Goal: Task Accomplishment & Management: Manage account settings

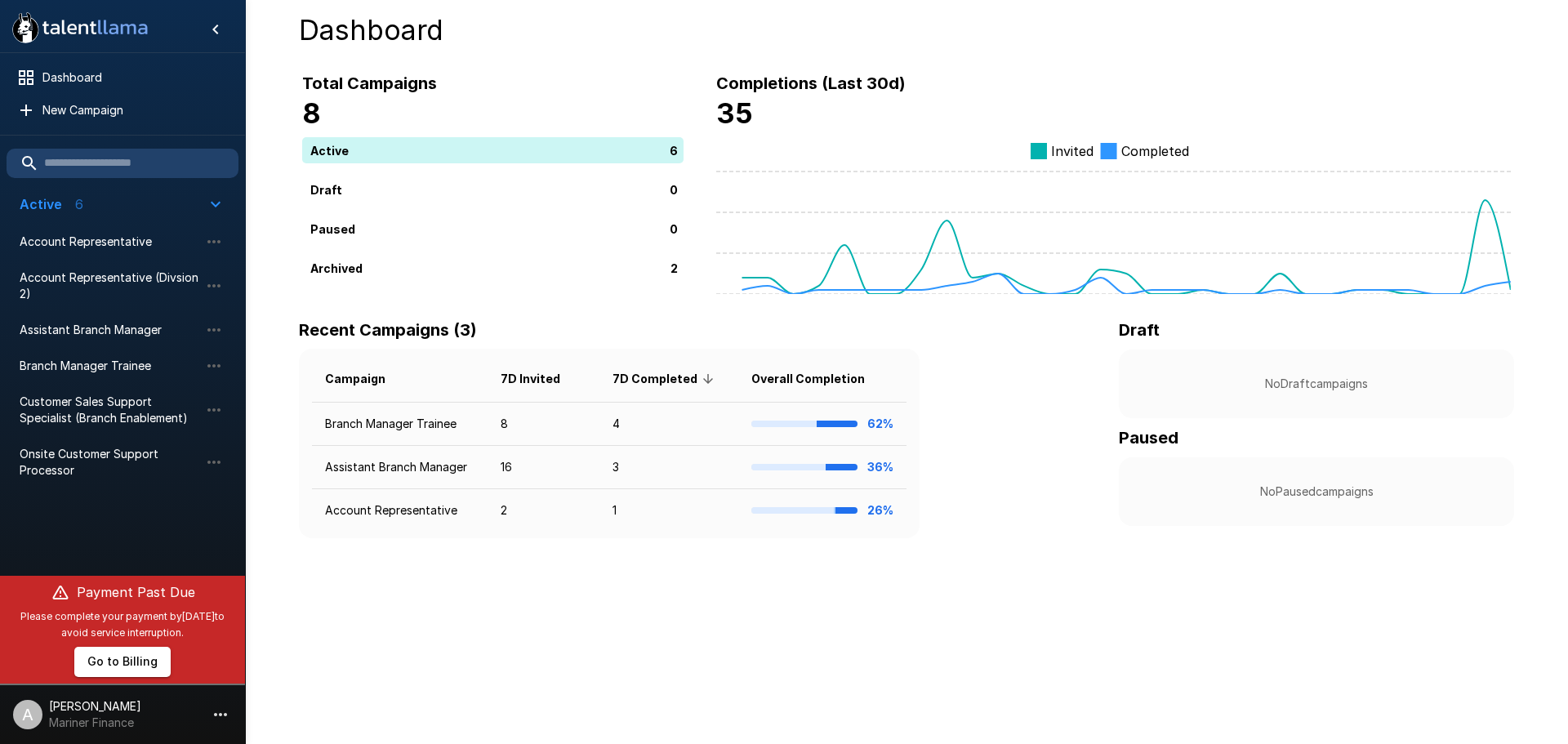
click at [177, 702] on li "A [PERSON_NAME] Mariner Finance" at bounding box center [122, 711] width 245 height 52
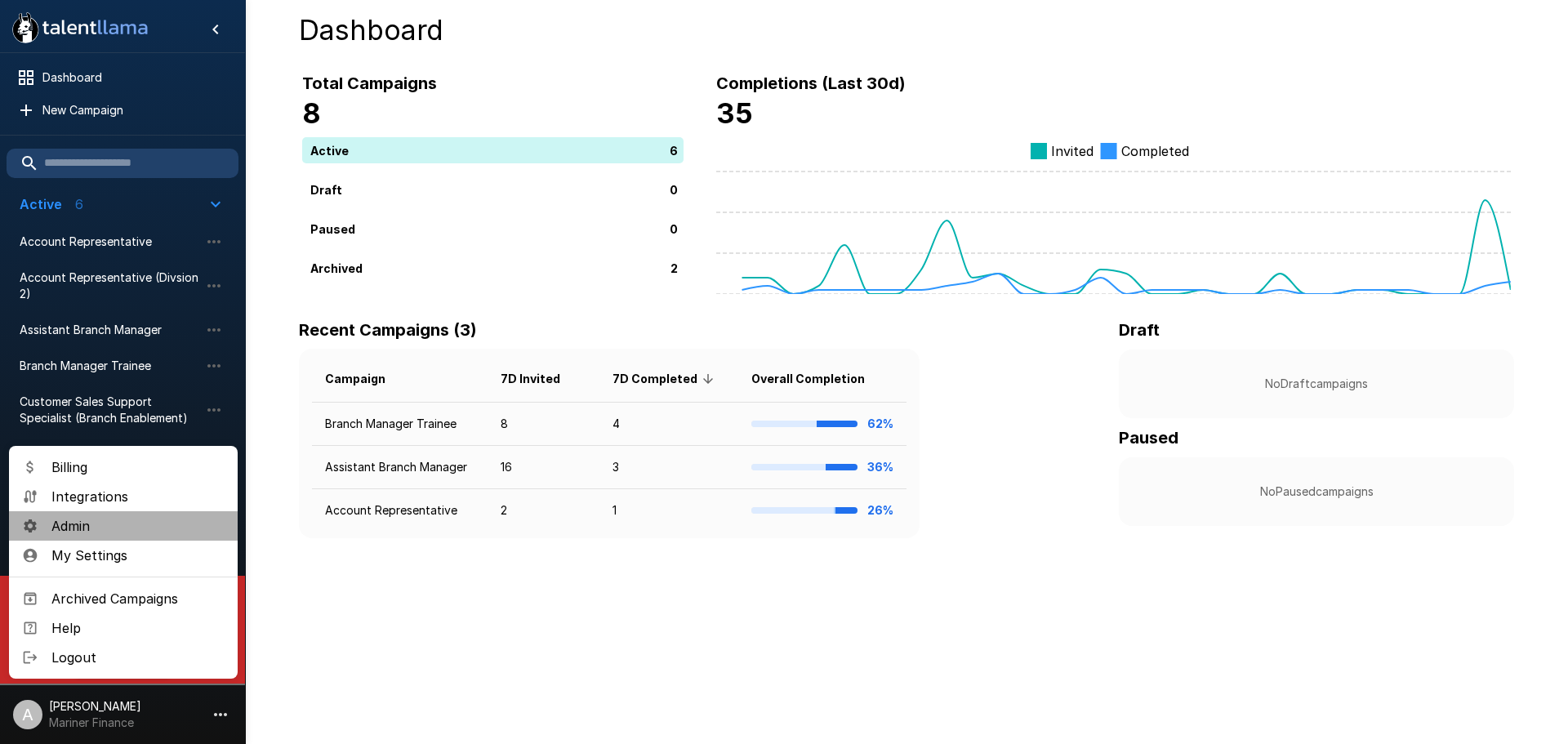
click at [98, 522] on span "Admin" at bounding box center [138, 526] width 173 height 19
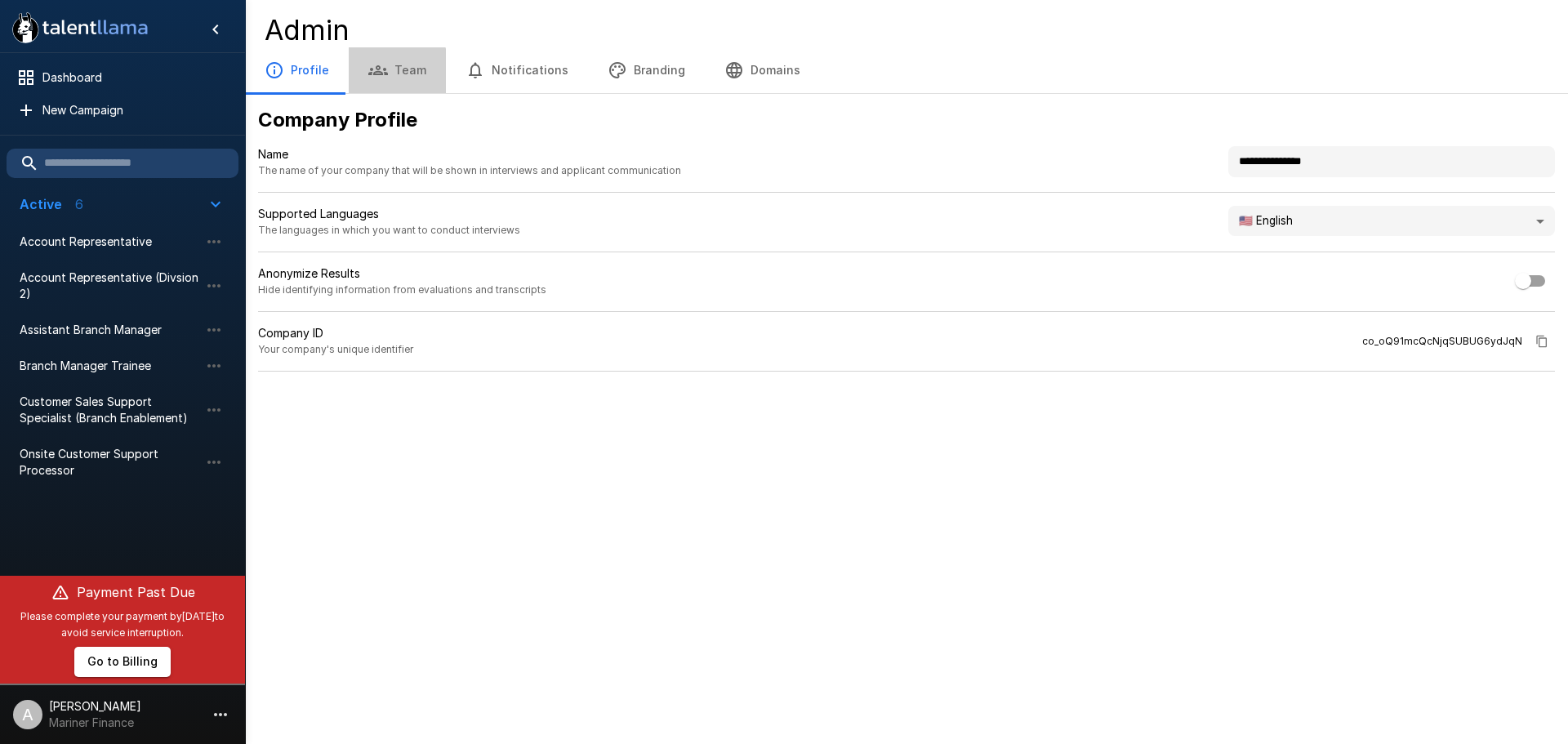
click at [377, 74] on icon "button" at bounding box center [378, 71] width 19 height 10
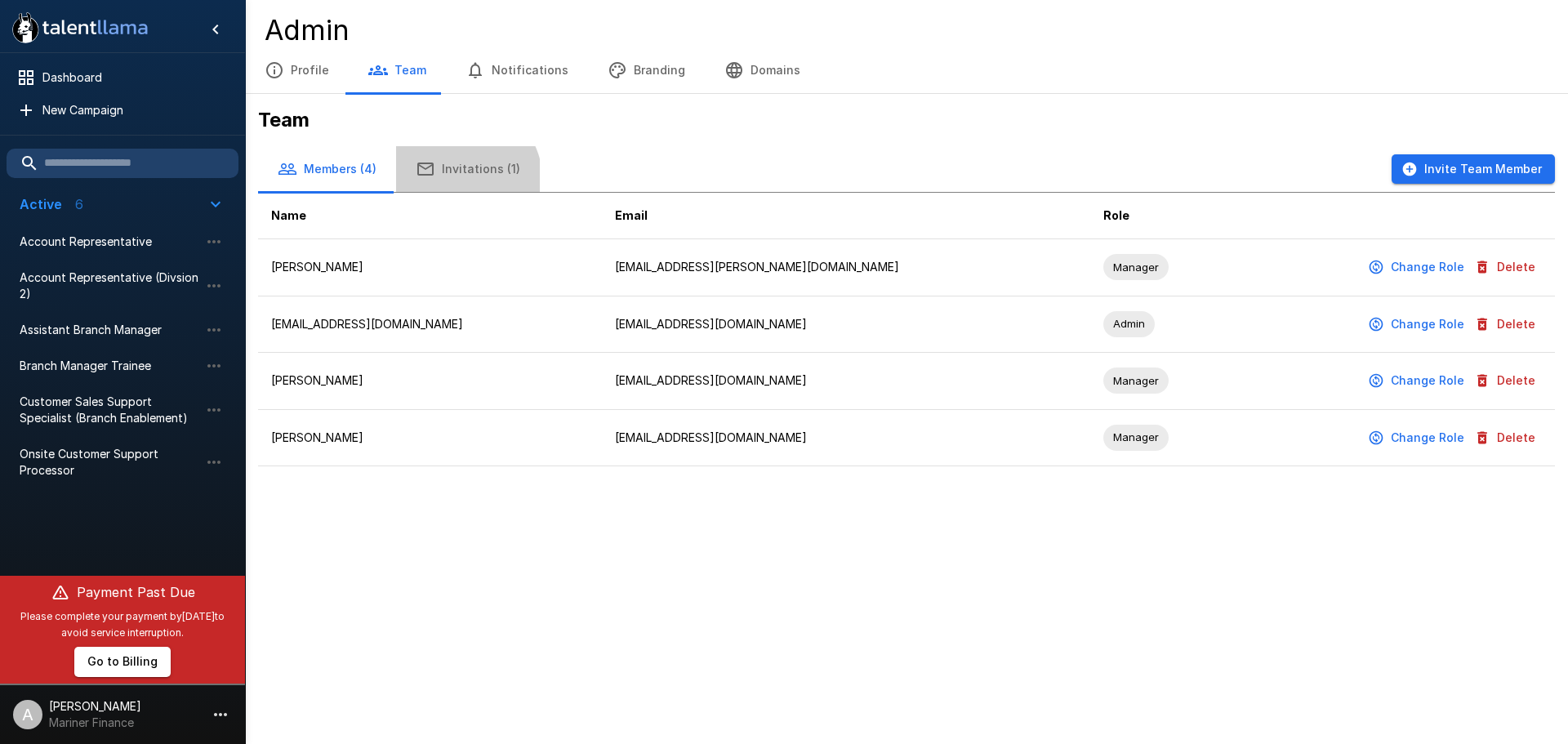
click at [451, 183] on button "Invitations (1)" at bounding box center [468, 169] width 144 height 45
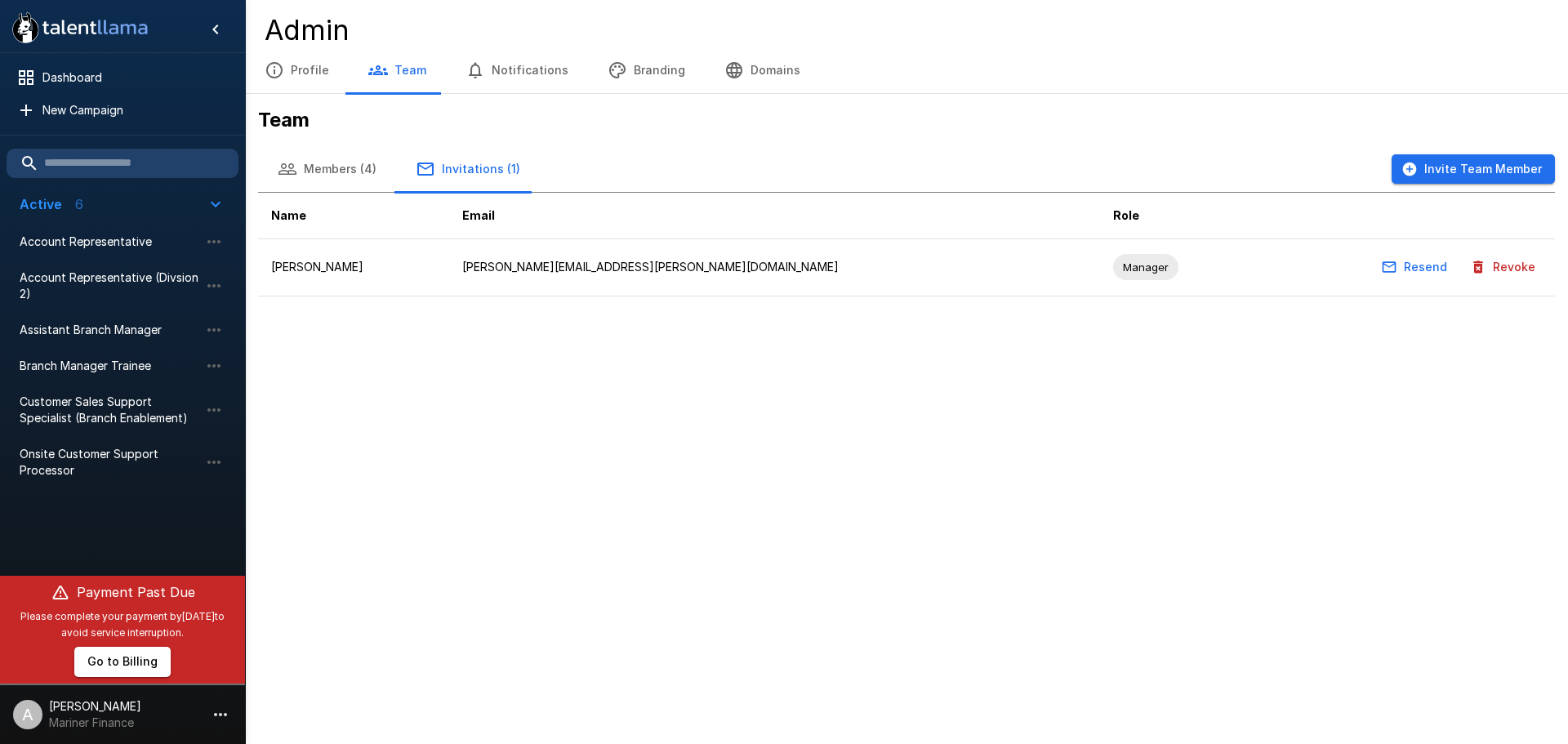
click at [313, 177] on button "Members (4)" at bounding box center [327, 169] width 138 height 45
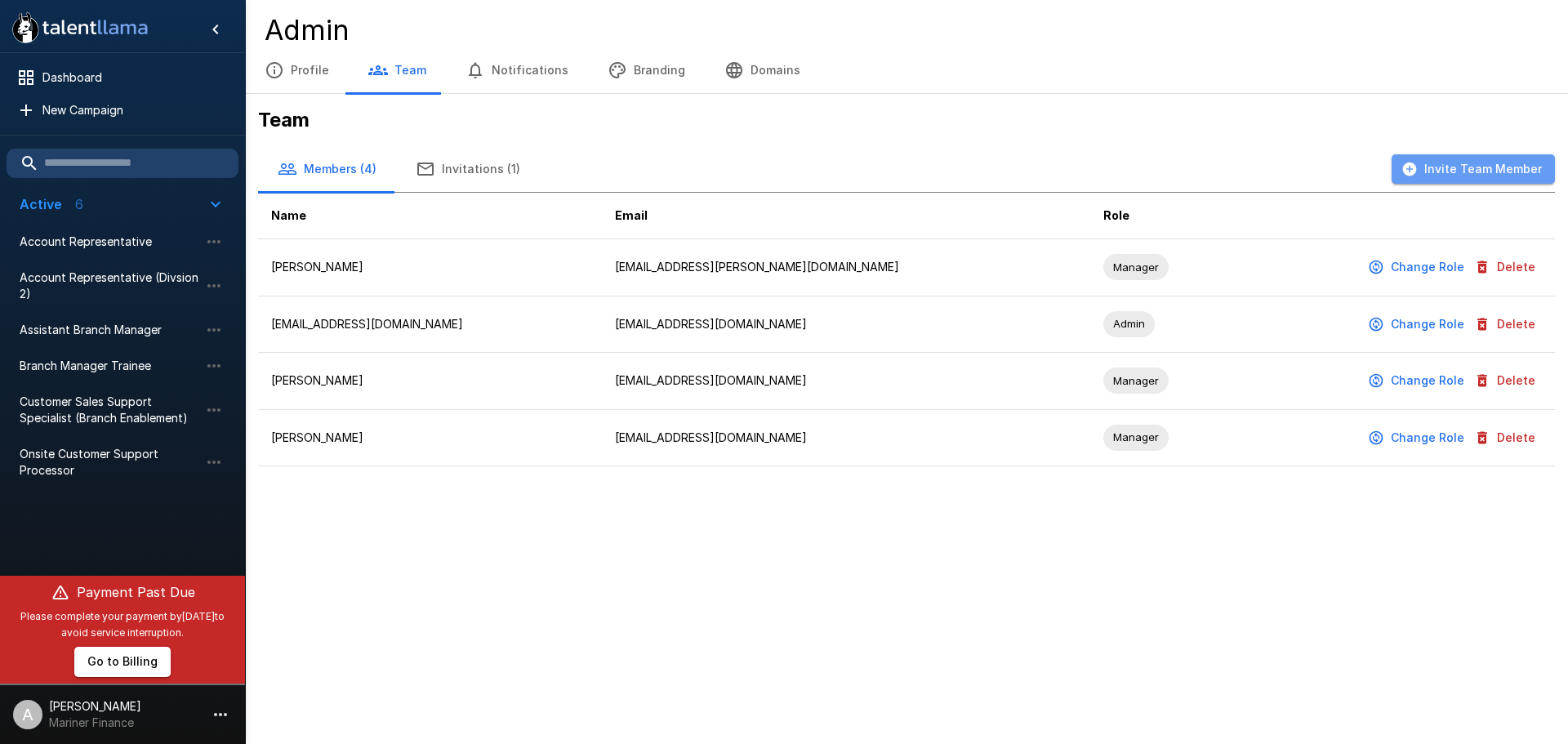
click at [1485, 164] on button "Invite Team Member" at bounding box center [1473, 169] width 163 height 30
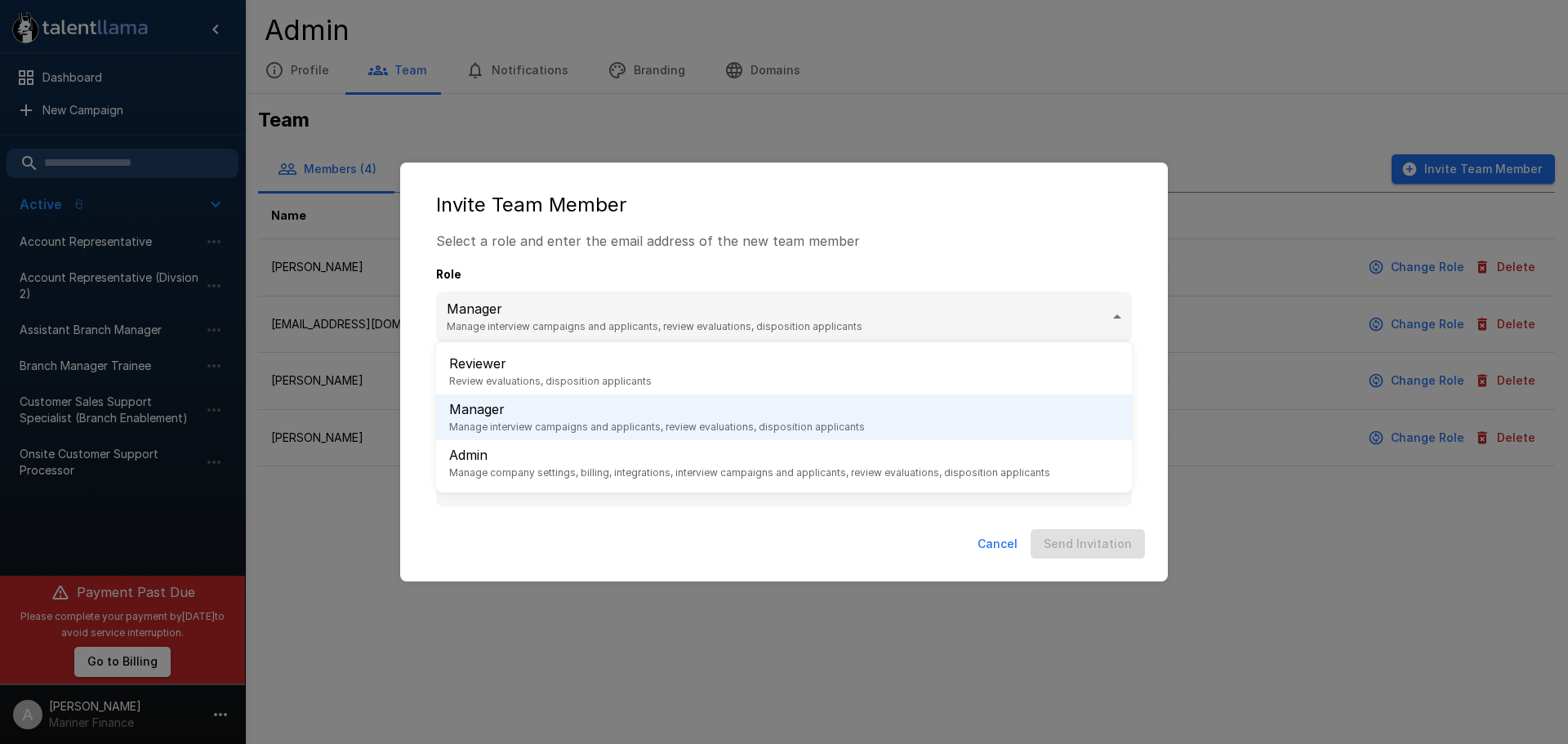
click at [1029, 319] on body ".st0{fill:#FFFFFF;} .st1{fill:#76a4ed;} Dashboard New Campaign Active 6 Account…" at bounding box center [784, 372] width 1568 height 744
click at [1029, 319] on div at bounding box center [784, 372] width 1568 height 744
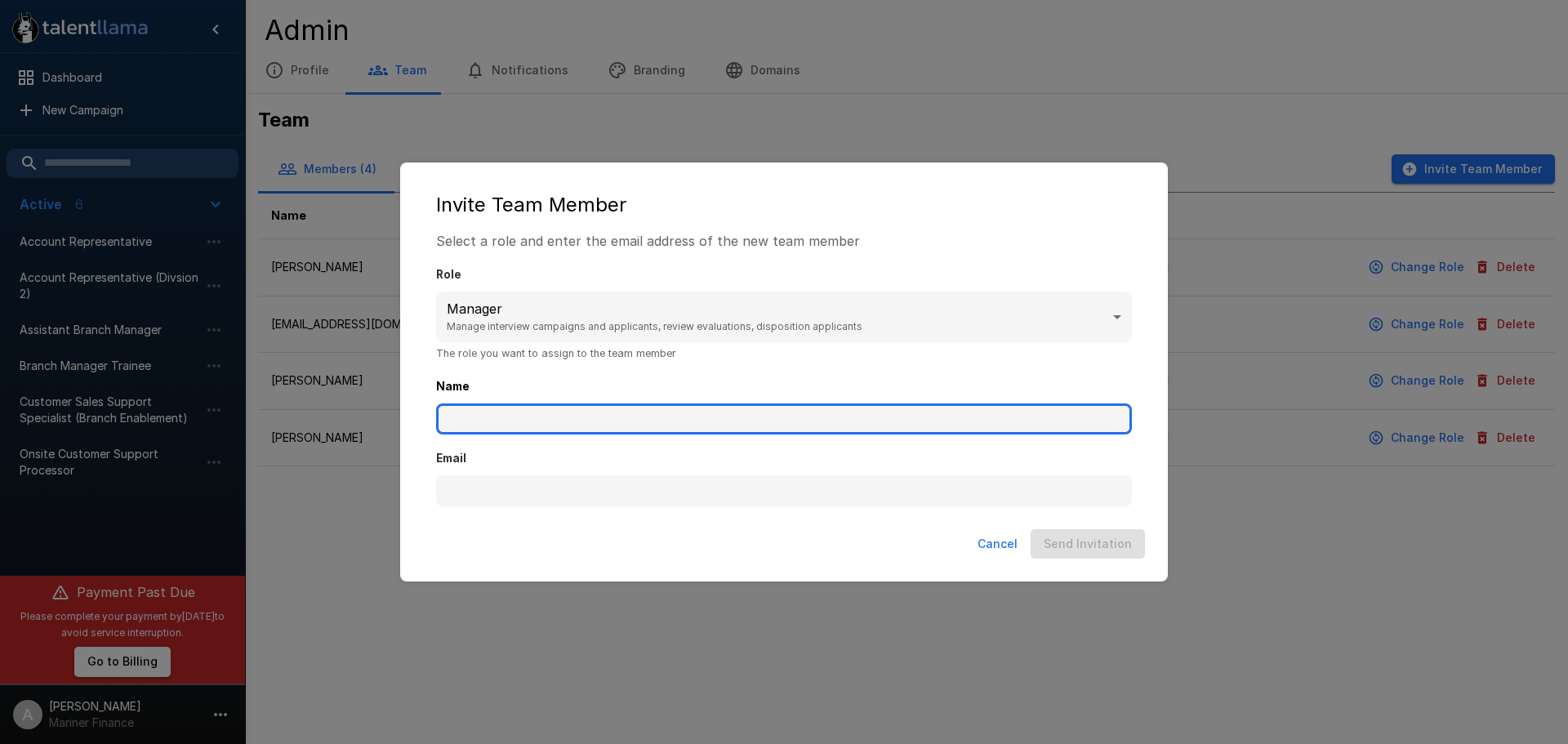
click at [649, 408] on input "Name" at bounding box center [783, 419] width 696 height 31
type input "**********"
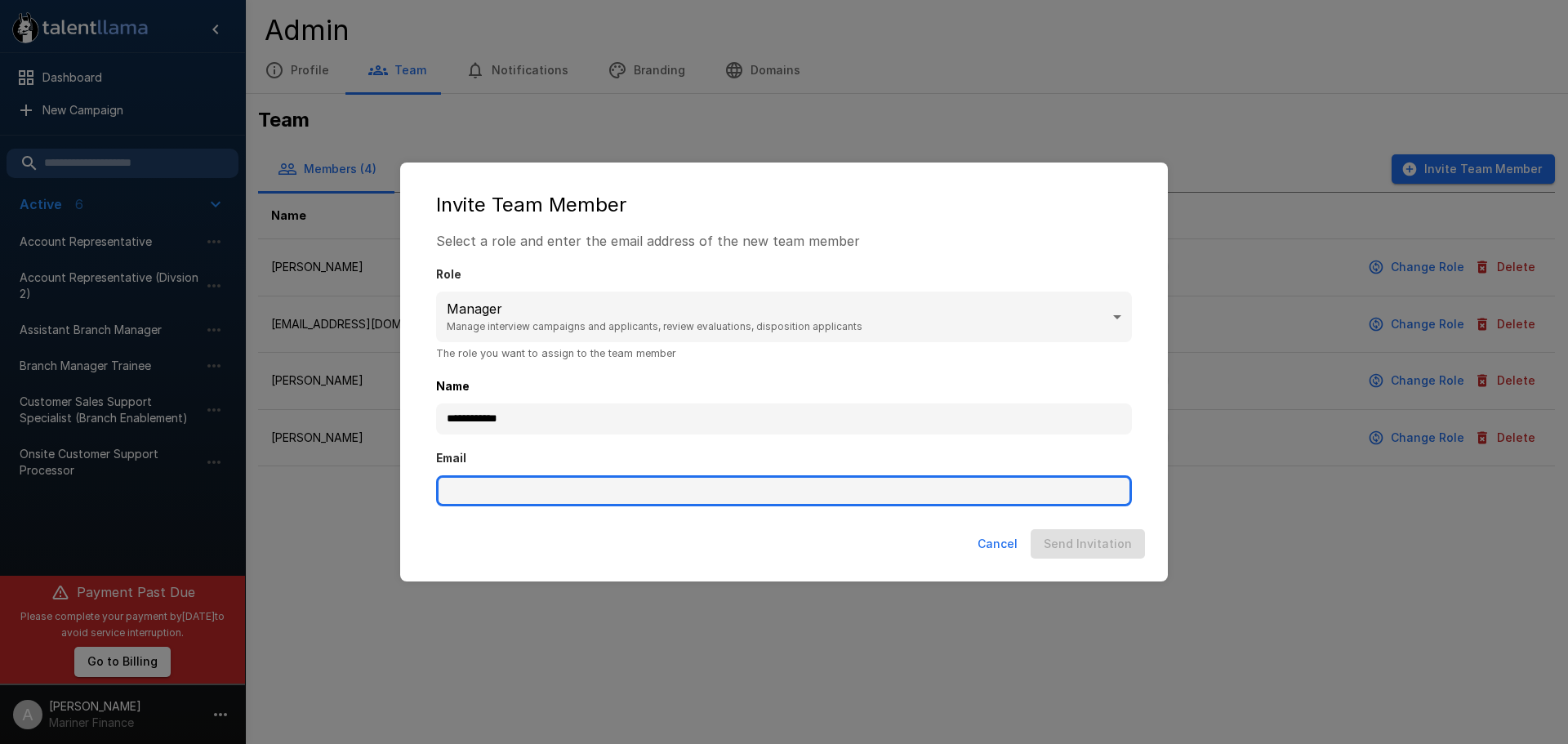
click at [649, 485] on input "Email" at bounding box center [783, 491] width 696 height 31
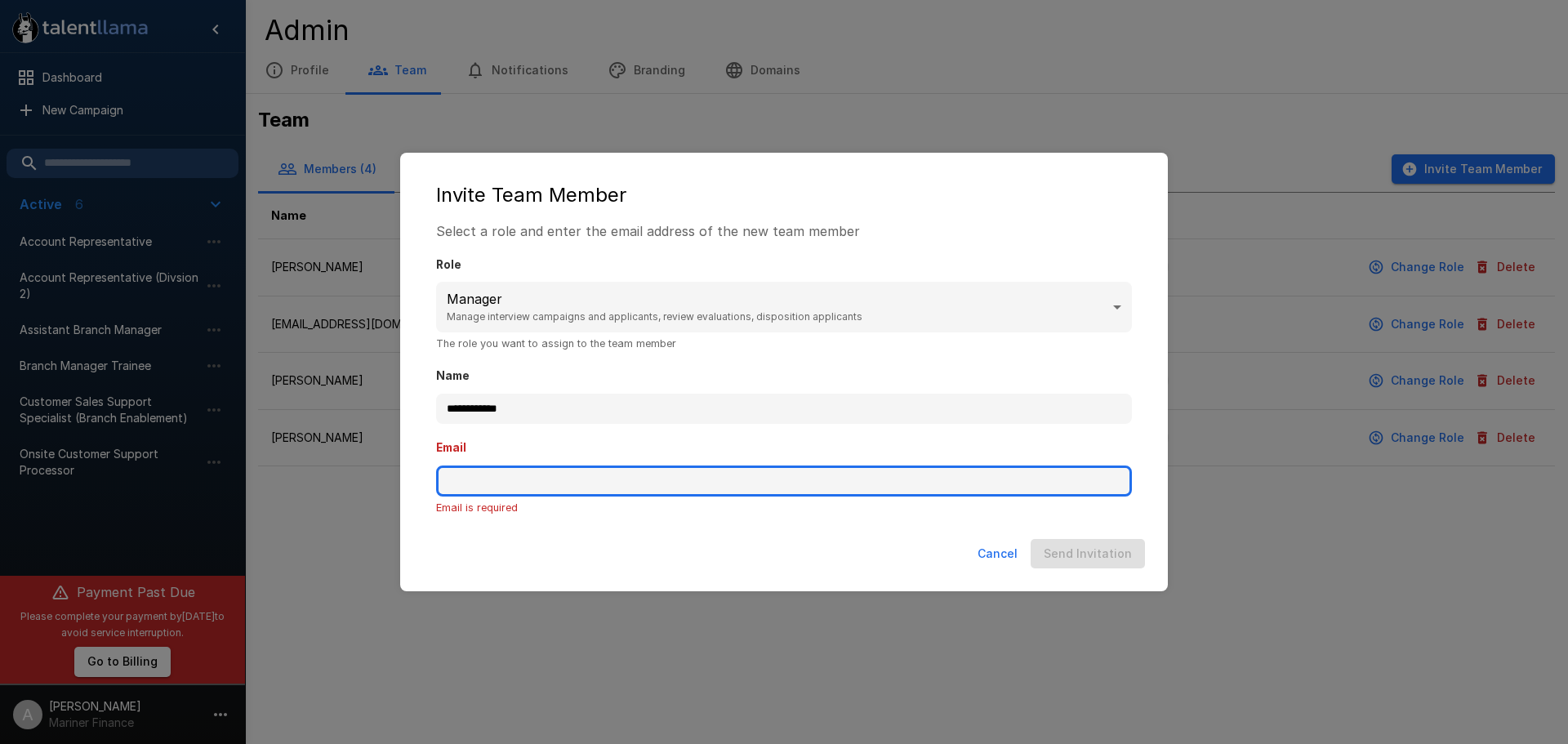
click at [628, 483] on input "Email" at bounding box center [783, 481] width 696 height 31
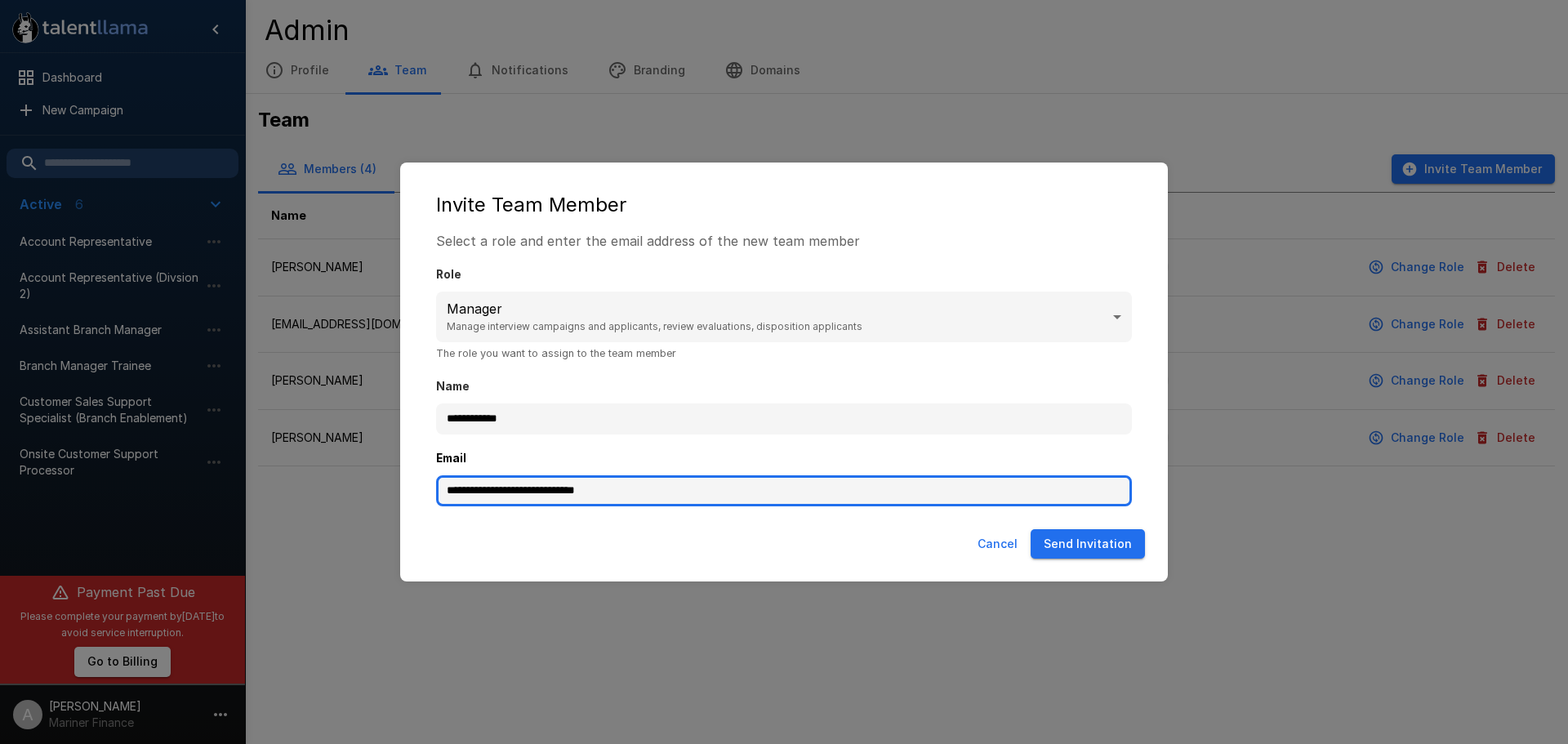
type input "**********"
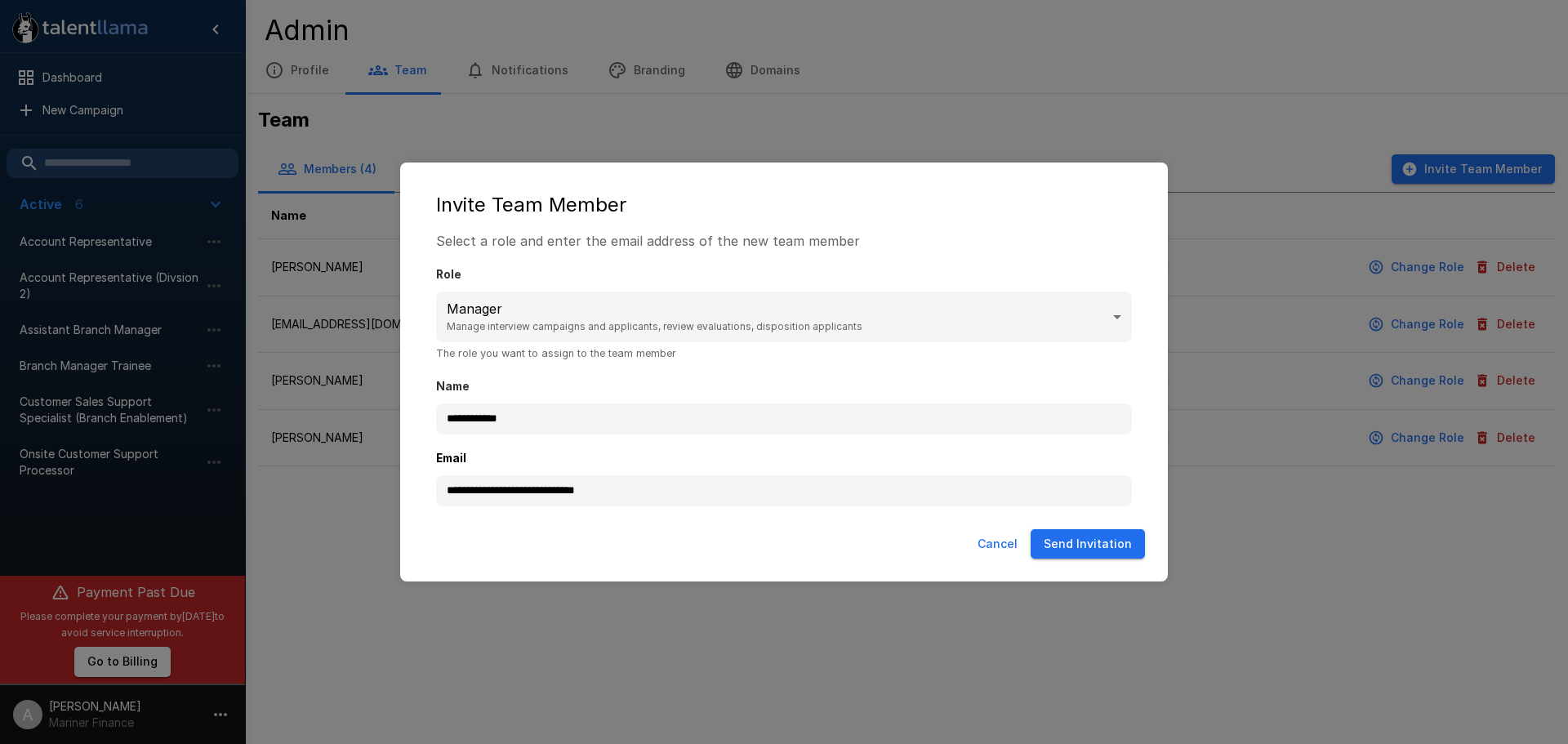
click at [1101, 531] on button "Send Invitation" at bounding box center [1088, 545] width 114 height 30
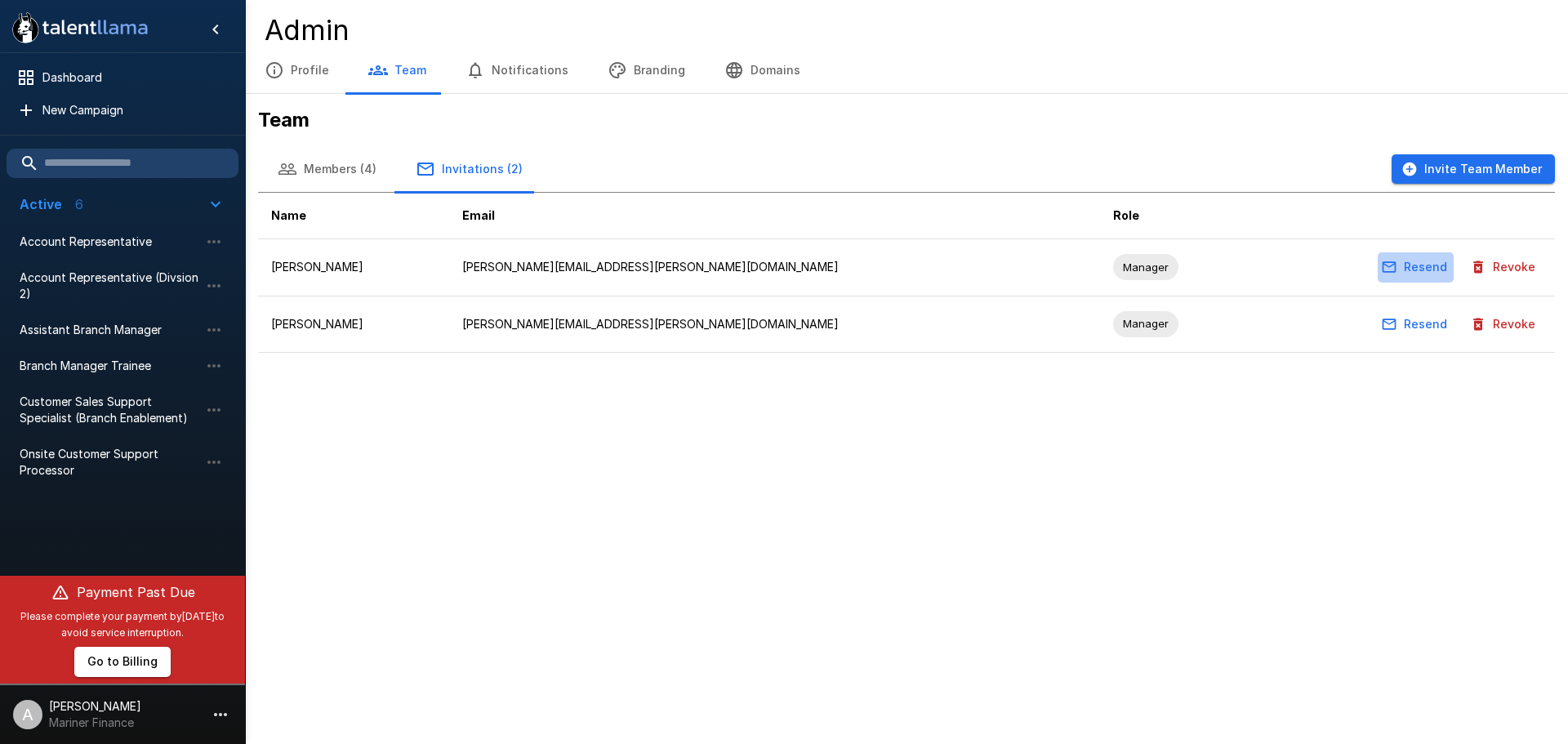
click at [1428, 262] on button "Resend" at bounding box center [1416, 268] width 76 height 30
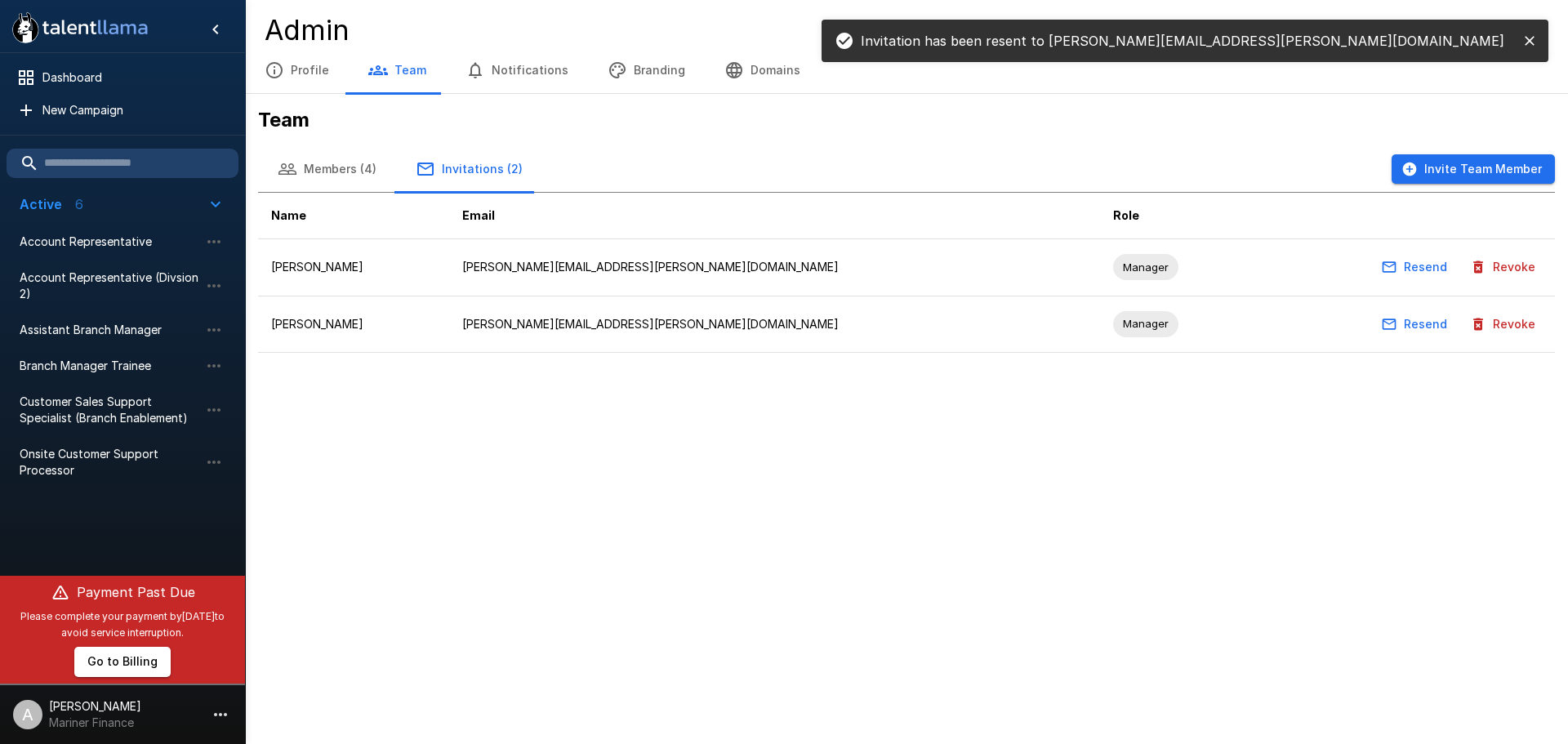
click at [1417, 330] on button "Resend" at bounding box center [1416, 325] width 76 height 30
click at [660, 76] on button "Branding" at bounding box center [646, 70] width 117 height 45
